Goal: Transaction & Acquisition: Purchase product/service

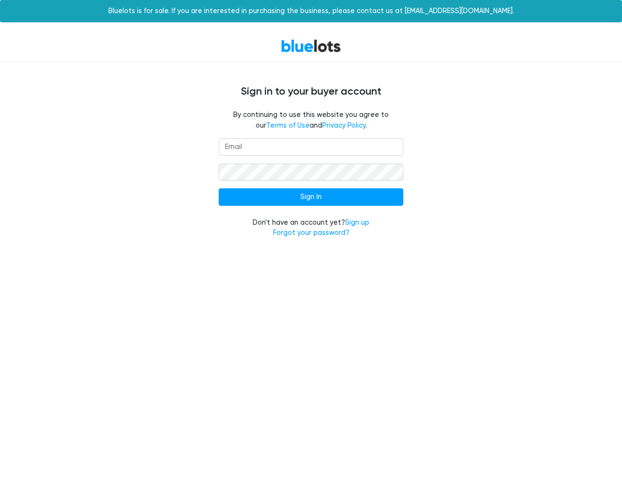
type input "[EMAIL_ADDRESS][DOMAIN_NAME]"
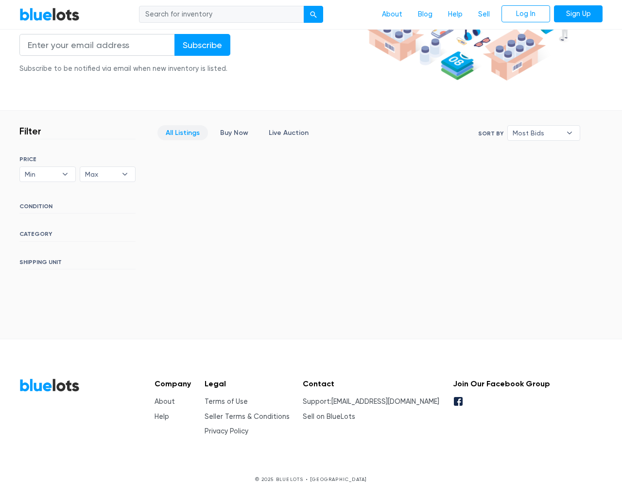
scroll to position [176, 0]
type input "the"
type input "[EMAIL_ADDRESS][DOMAIN_NAME]"
type input "e"
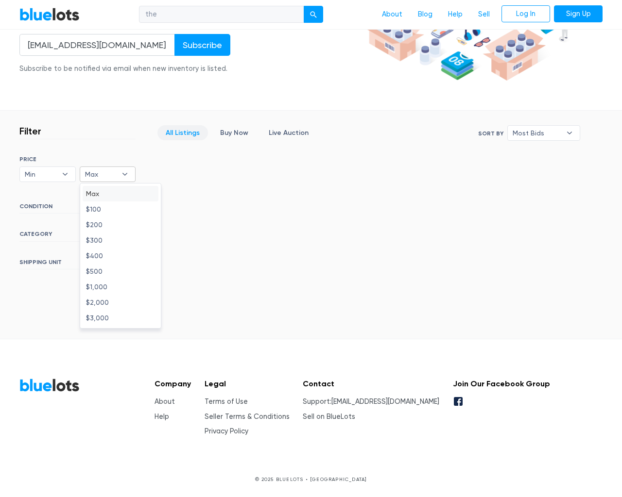
type input "e"
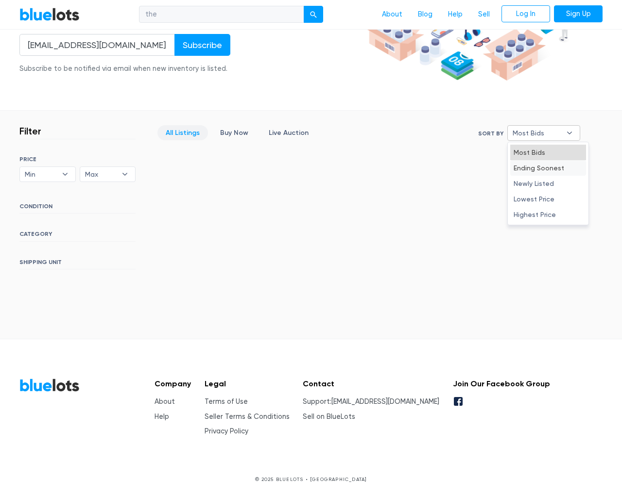
select select "10000"
select select "50000"
select select "10000"
select select "50000"
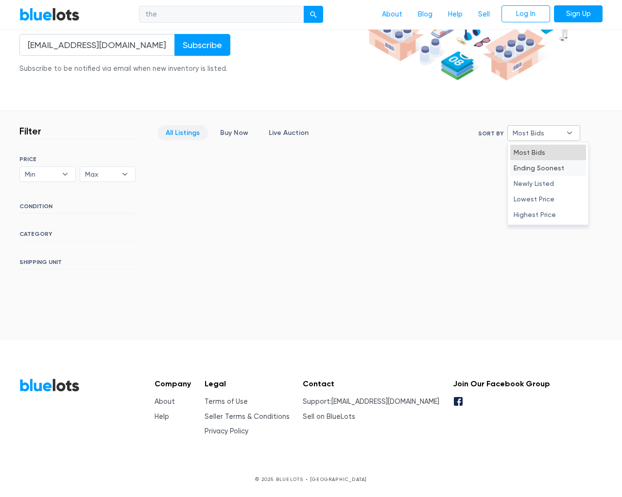
select select "highest_price"
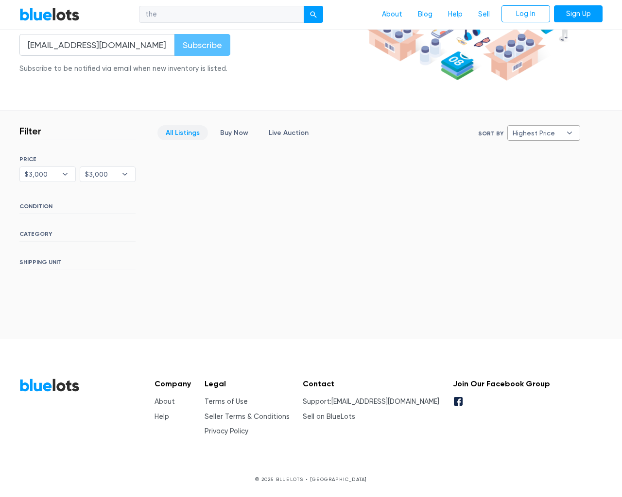
select select "300000"
select select "highest_price"
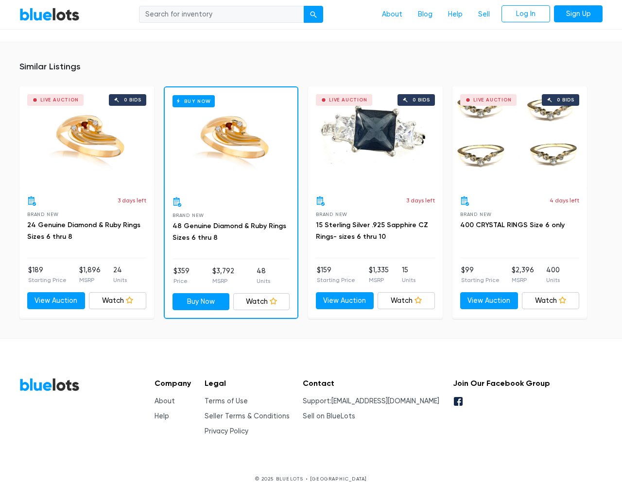
scroll to position [683, 0]
type input "the"
